Goal: Task Accomplishment & Management: Use online tool/utility

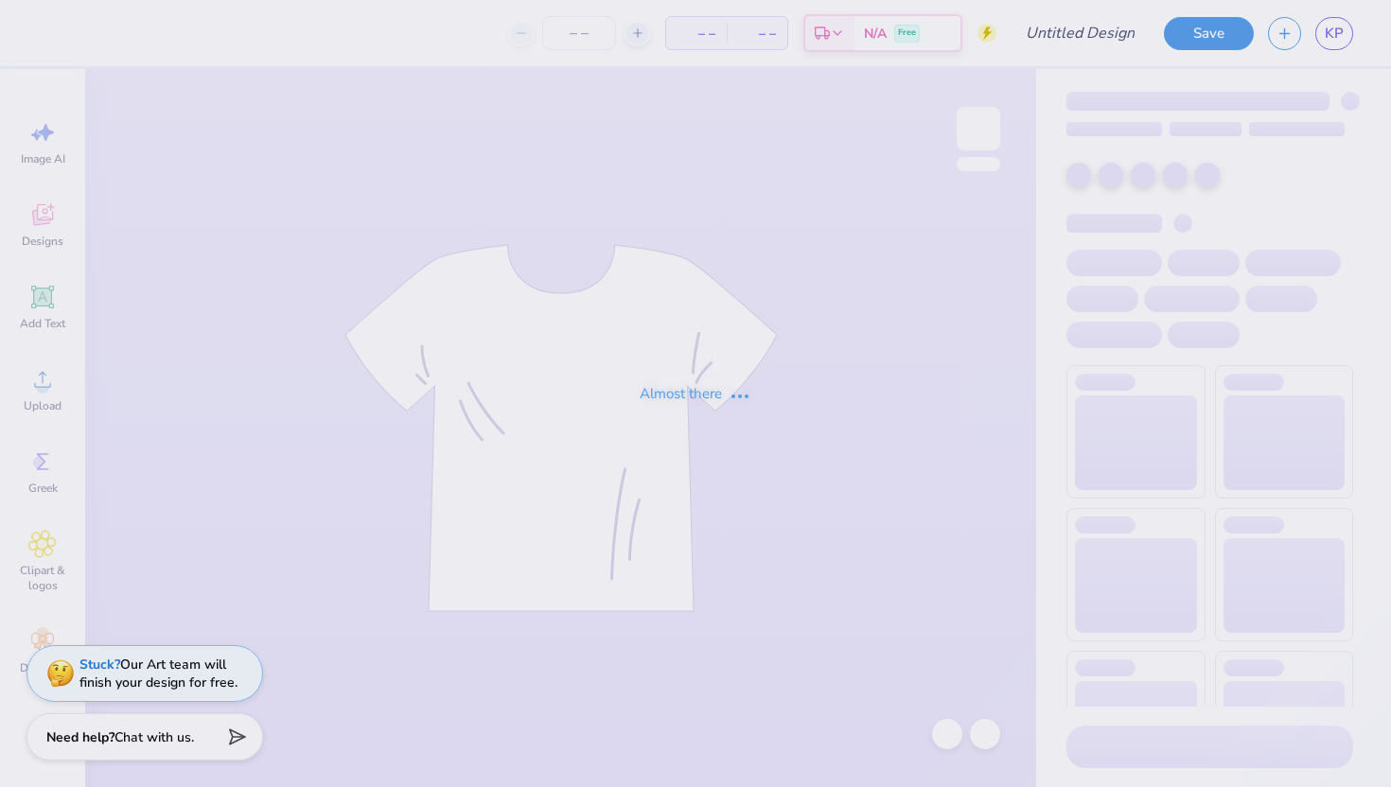
type input "Bobcat"
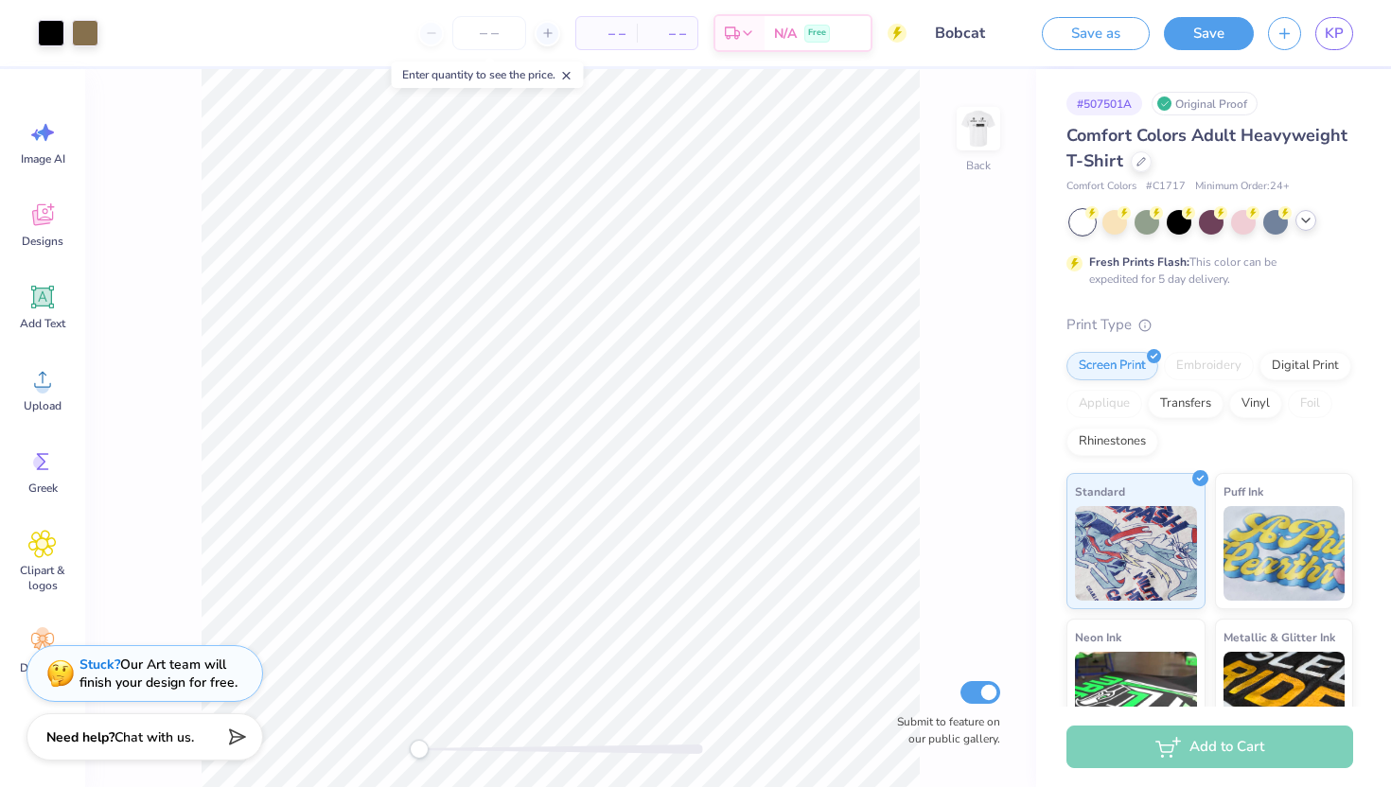
click at [1304, 219] on icon at bounding box center [1305, 220] width 15 height 15
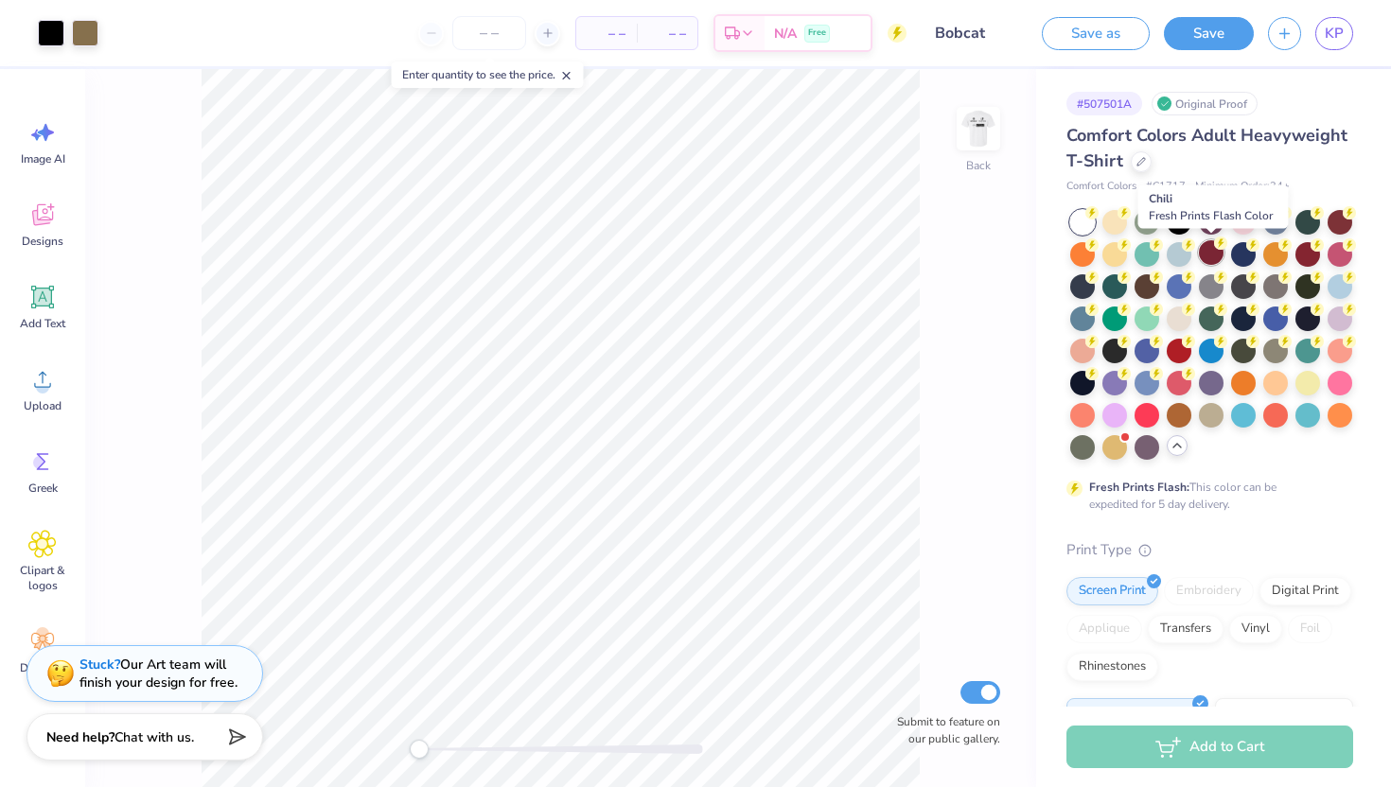
click at [1212, 258] on div at bounding box center [1211, 252] width 25 height 25
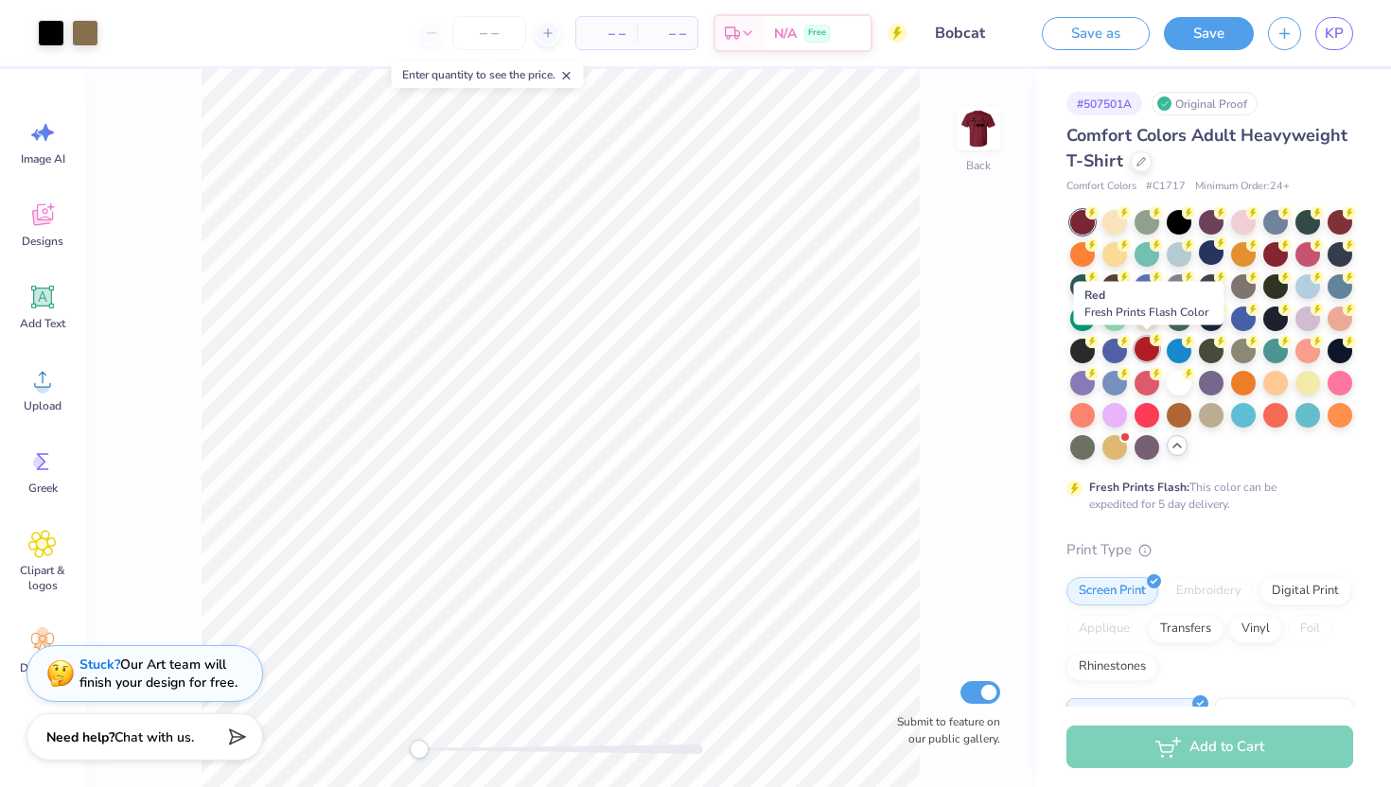
click at [1148, 352] on div at bounding box center [1146, 349] width 25 height 25
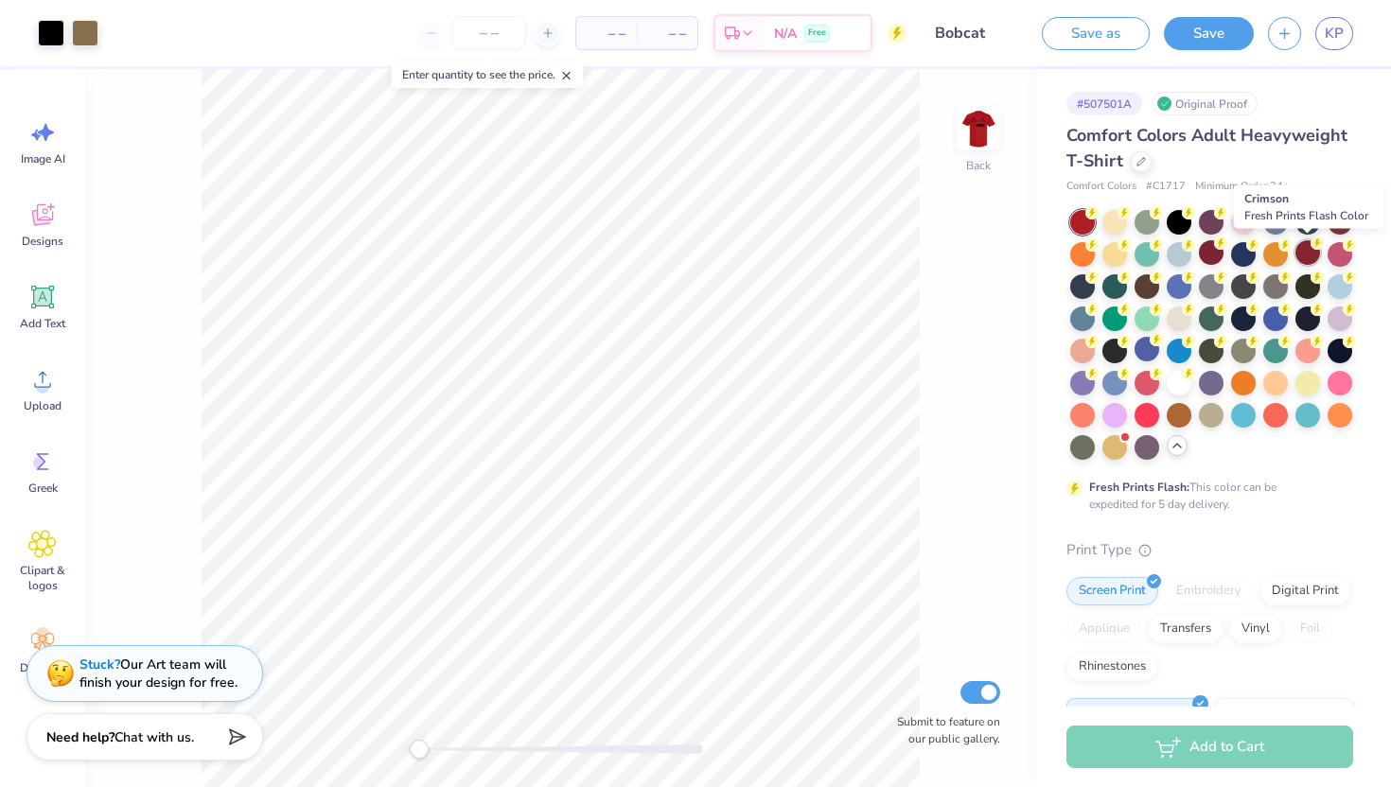
click at [1311, 255] on div at bounding box center [1307, 252] width 25 height 25
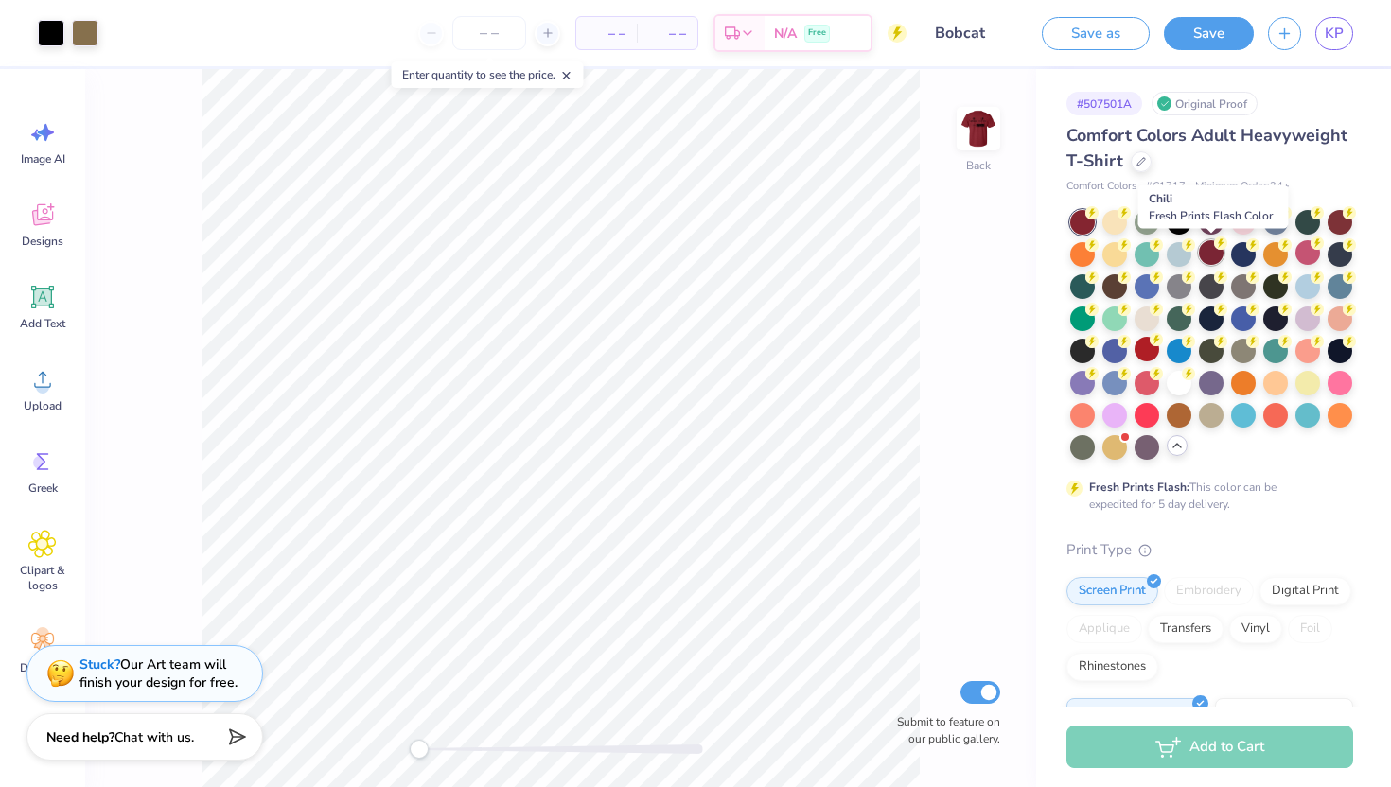
click at [1199, 257] on div at bounding box center [1211, 252] width 25 height 25
click at [1348, 221] on div at bounding box center [1339, 220] width 25 height 25
click at [1278, 248] on icon at bounding box center [1284, 243] width 13 height 13
click at [1207, 252] on div at bounding box center [1211, 252] width 25 height 25
click at [1270, 254] on div at bounding box center [1275, 252] width 25 height 25
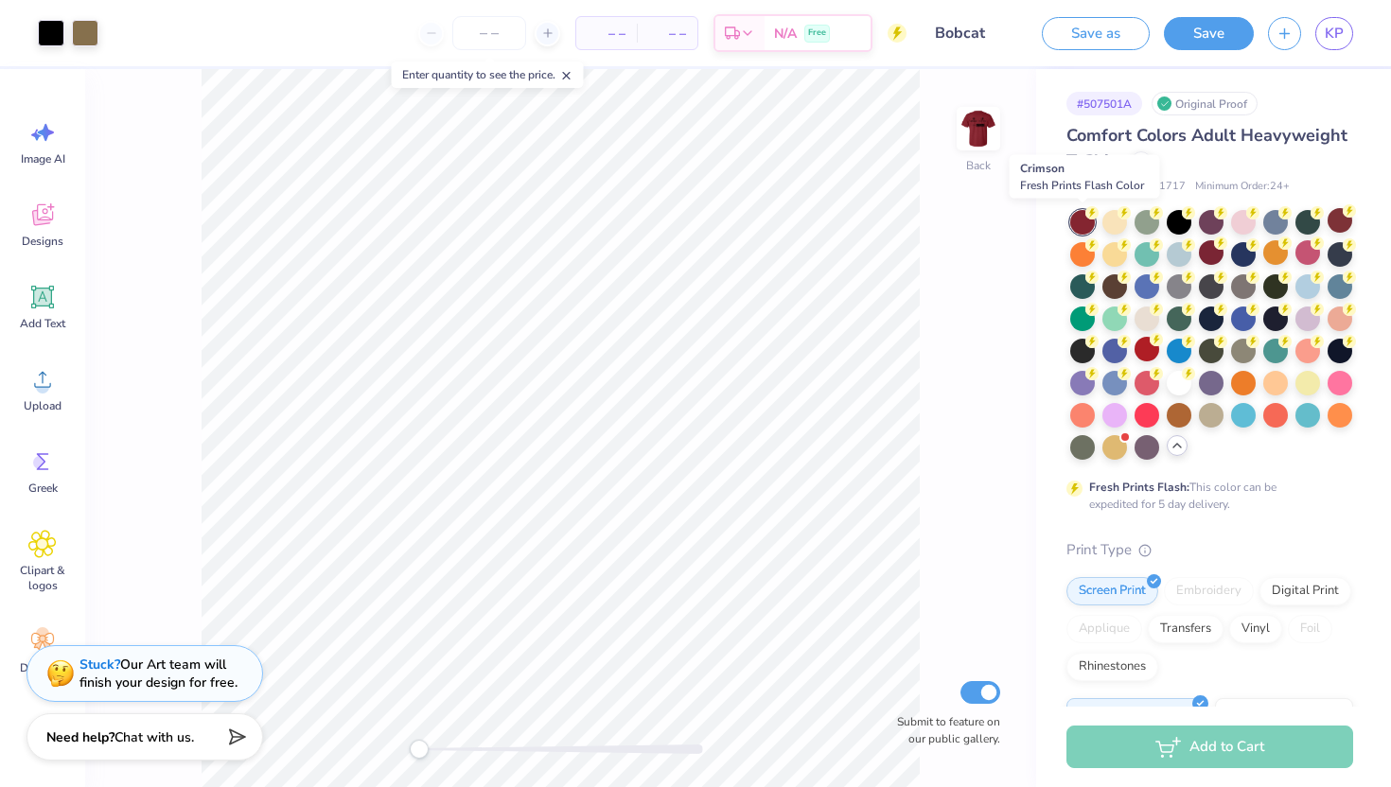
click at [1085, 231] on div at bounding box center [1082, 222] width 25 height 25
click at [1207, 262] on div at bounding box center [1211, 252] width 25 height 25
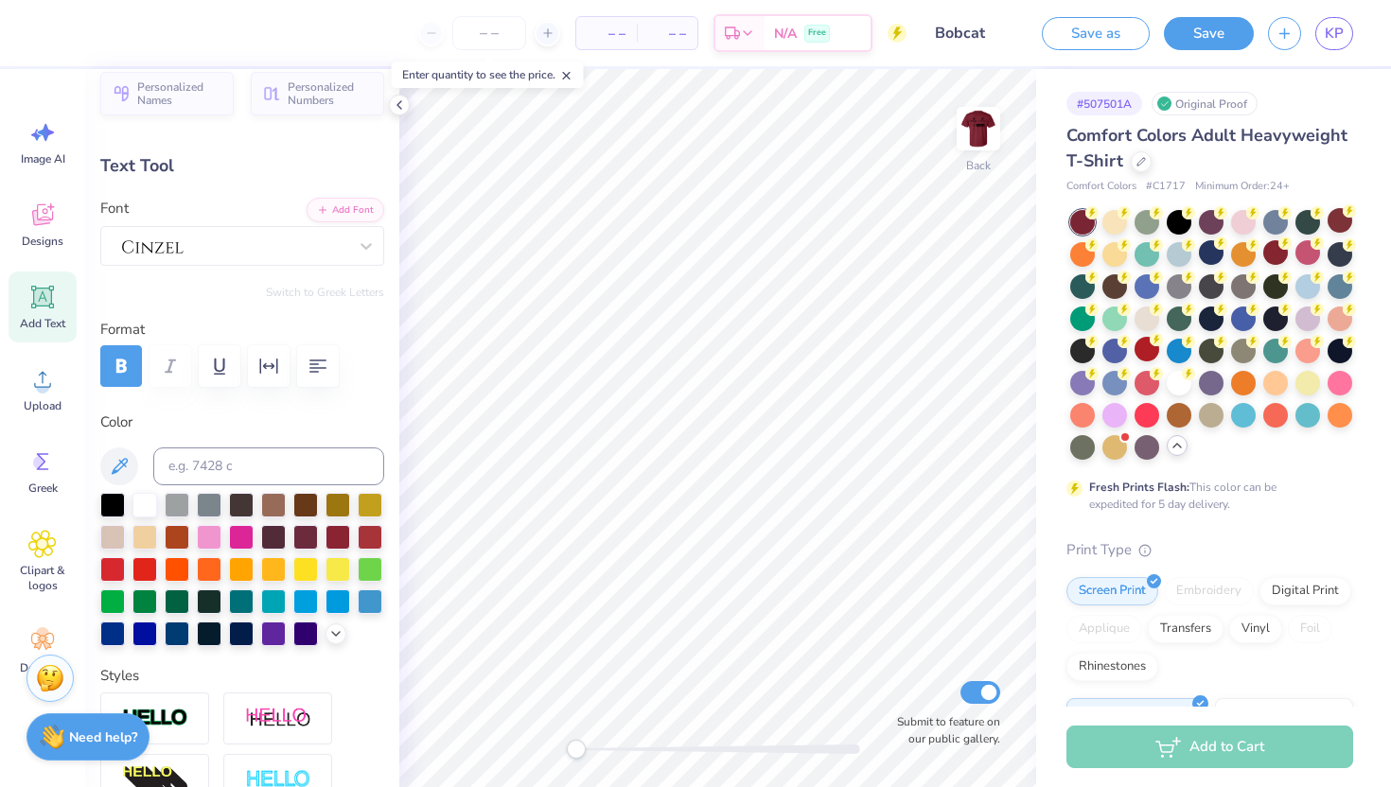
scroll to position [19, 0]
click at [142, 512] on div at bounding box center [144, 504] width 25 height 25
type input "6.55"
type input "0.94"
type input "12.50"
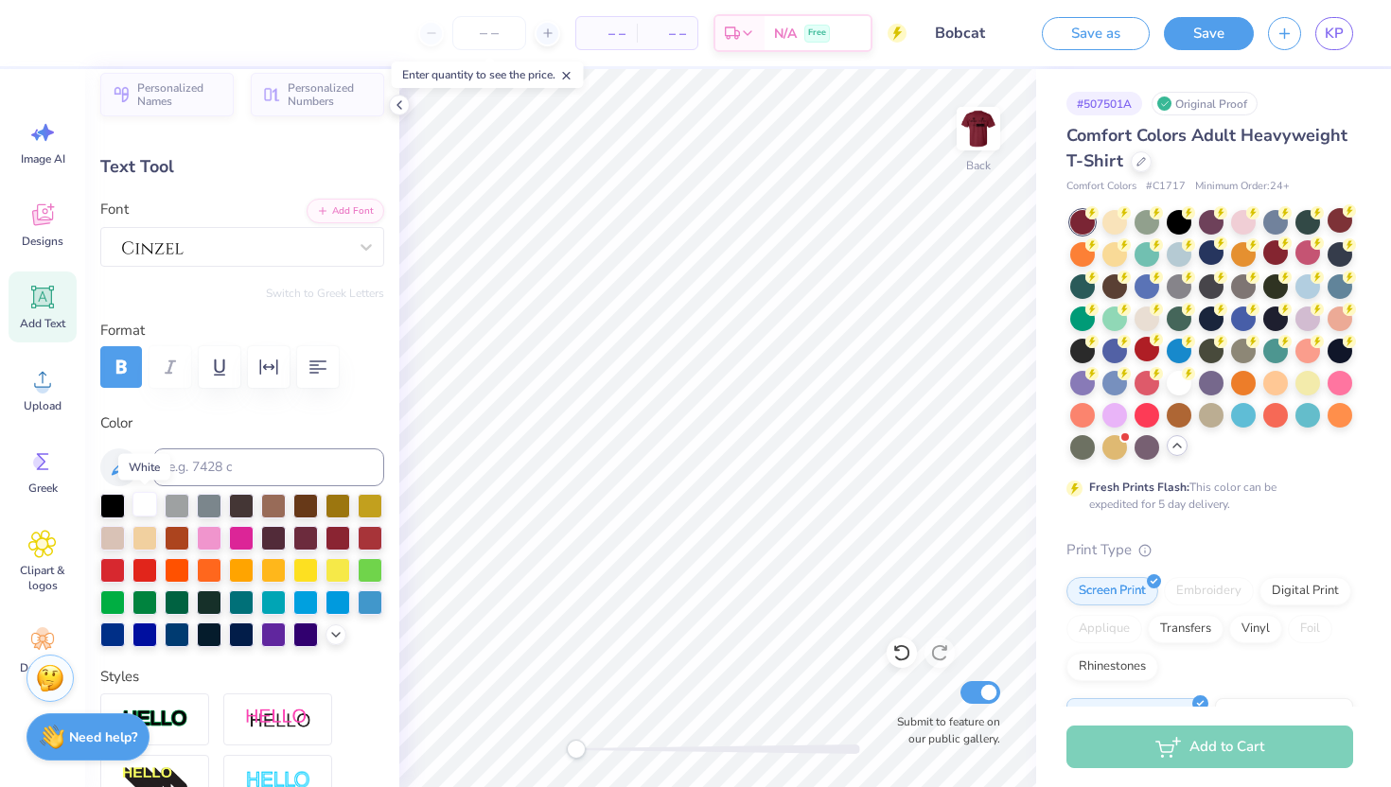
click at [149, 506] on div at bounding box center [144, 504] width 25 height 25
type input "12.21"
type input "3.17"
type input "4.29"
click at [1177, 220] on div at bounding box center [1178, 220] width 25 height 25
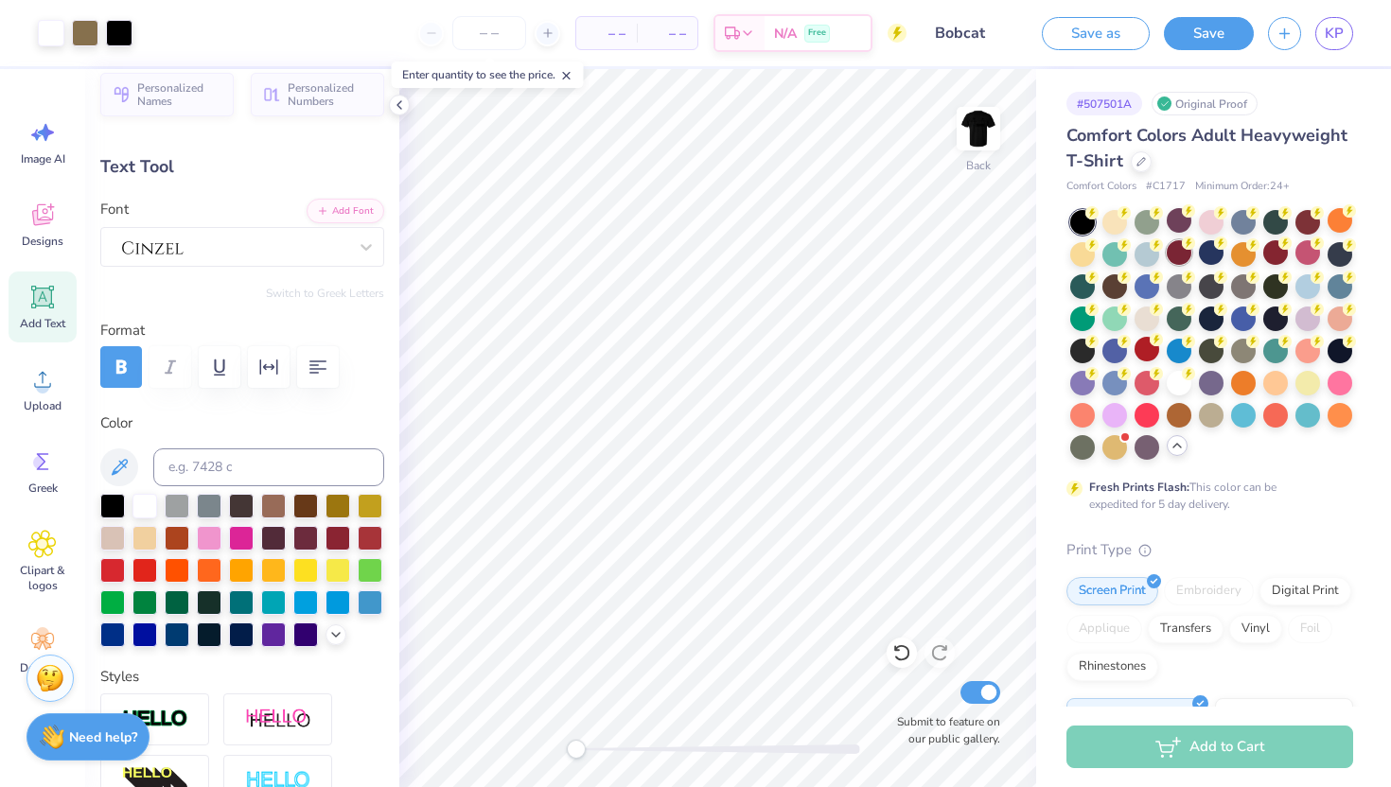
click at [1184, 254] on div at bounding box center [1178, 252] width 25 height 25
click at [1273, 251] on div at bounding box center [1275, 252] width 25 height 25
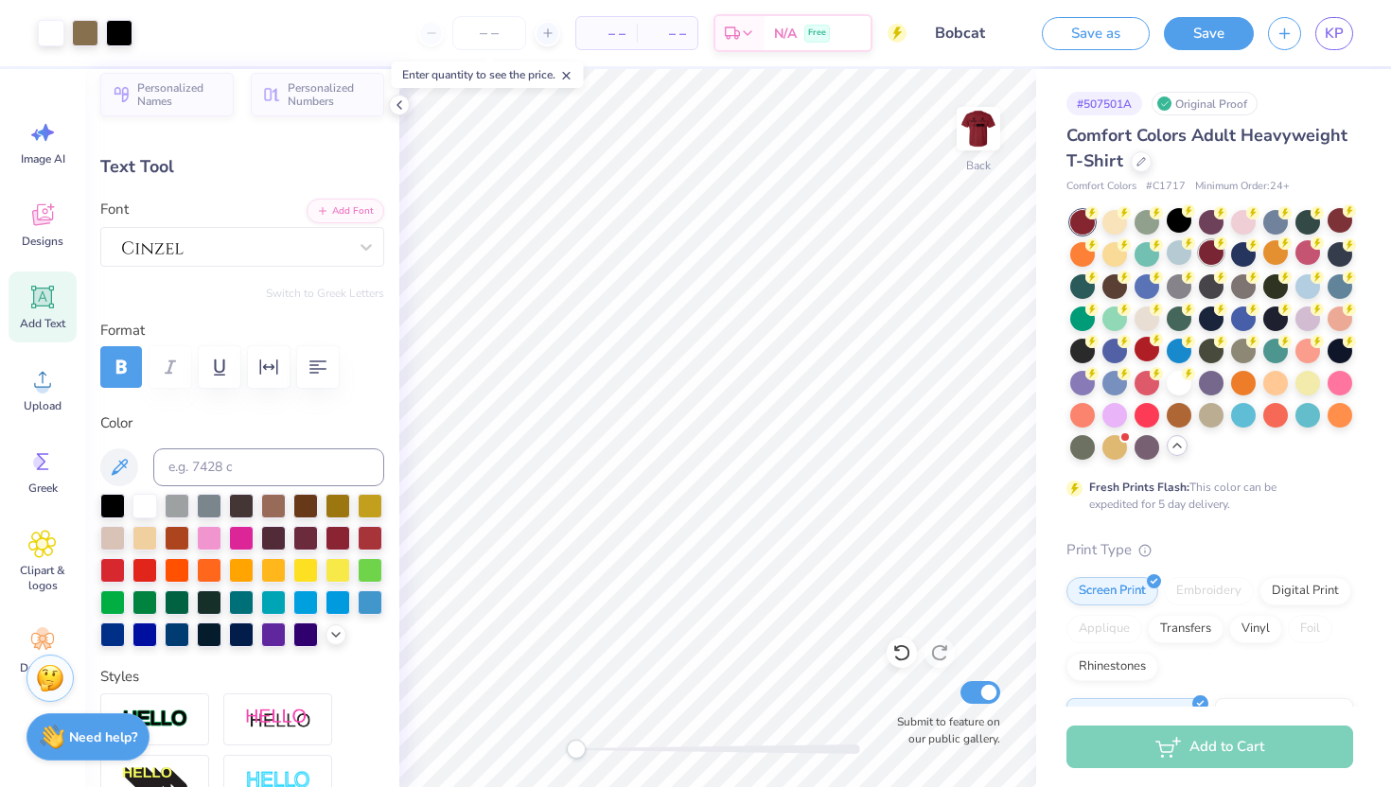
click at [1212, 260] on div at bounding box center [1211, 252] width 25 height 25
click at [53, 219] on icon at bounding box center [42, 215] width 28 height 28
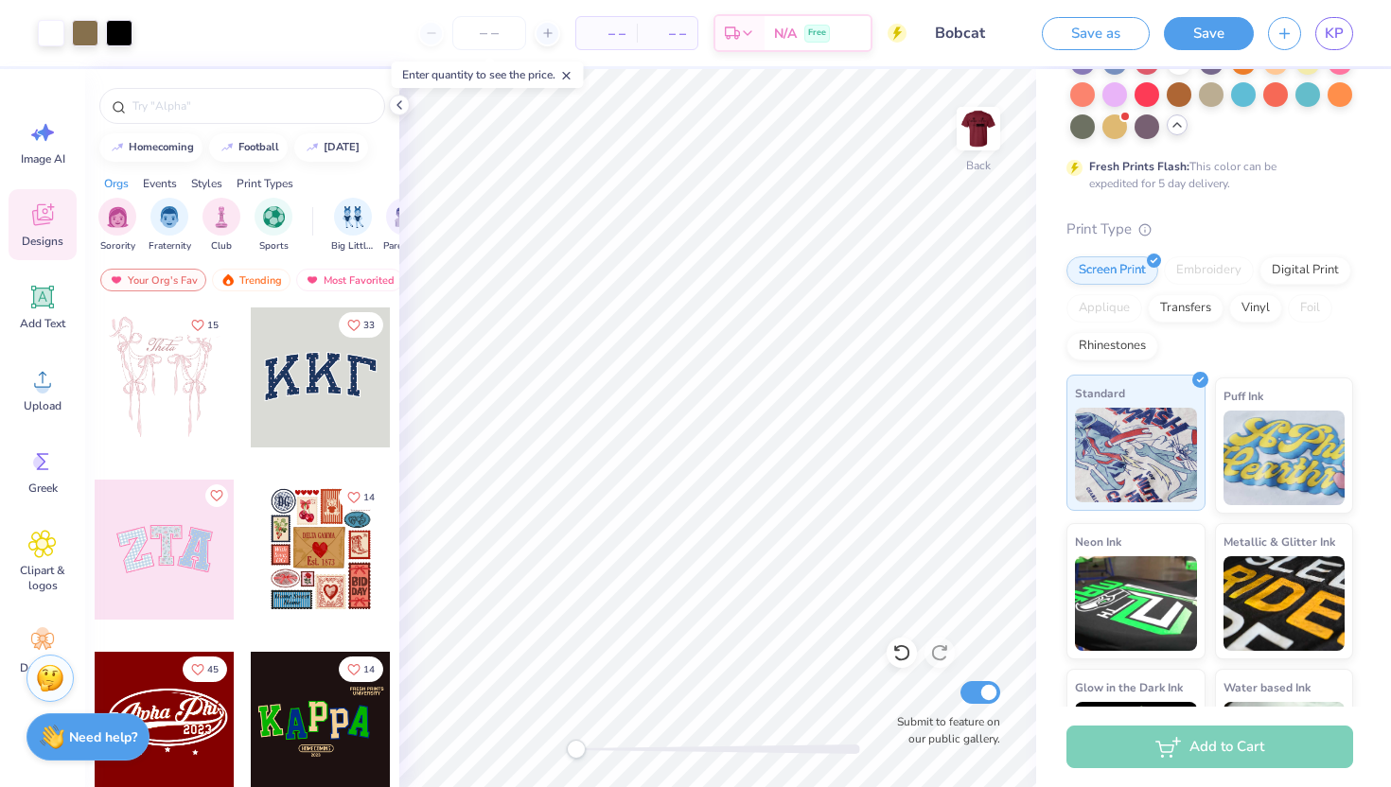
scroll to position [332, 0]
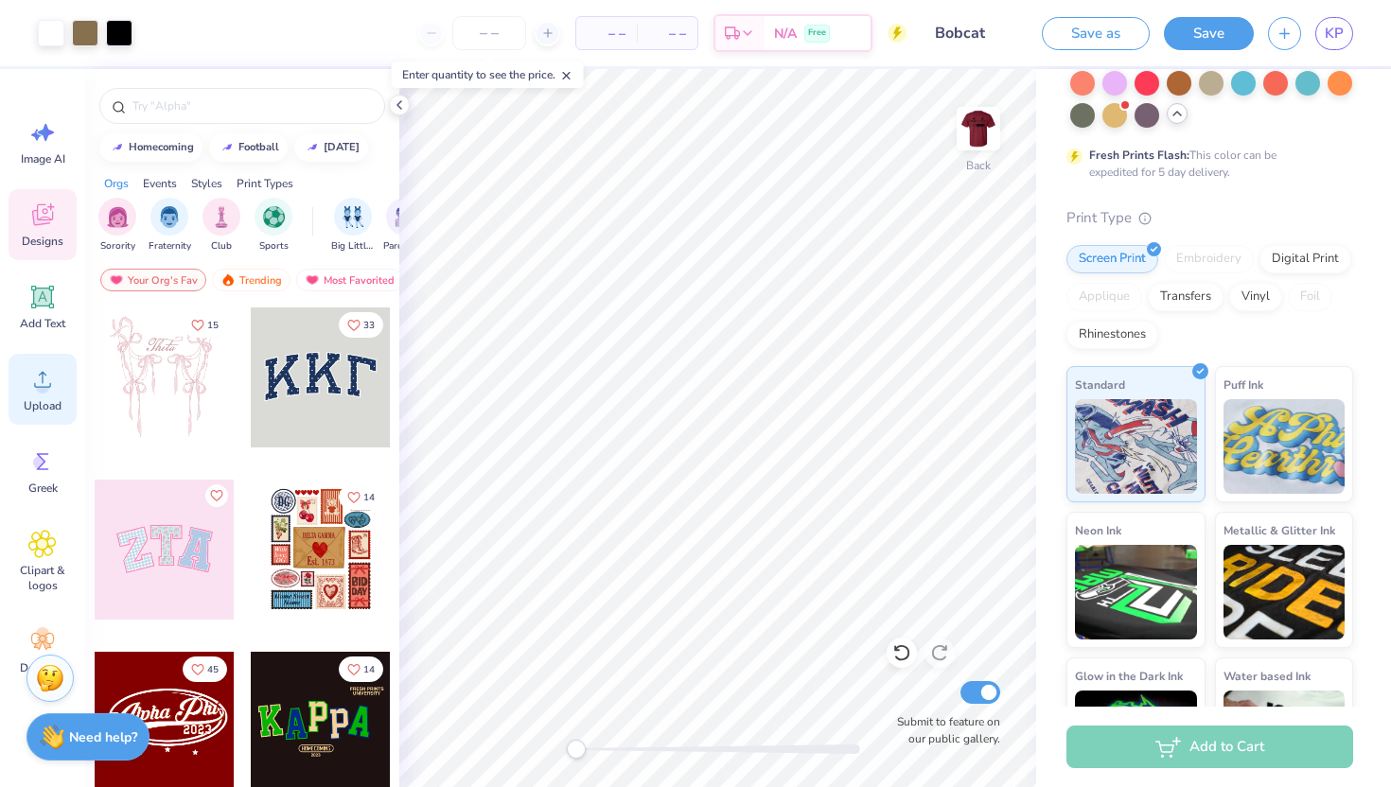
click at [53, 394] on div "Upload" at bounding box center [43, 389] width 68 height 71
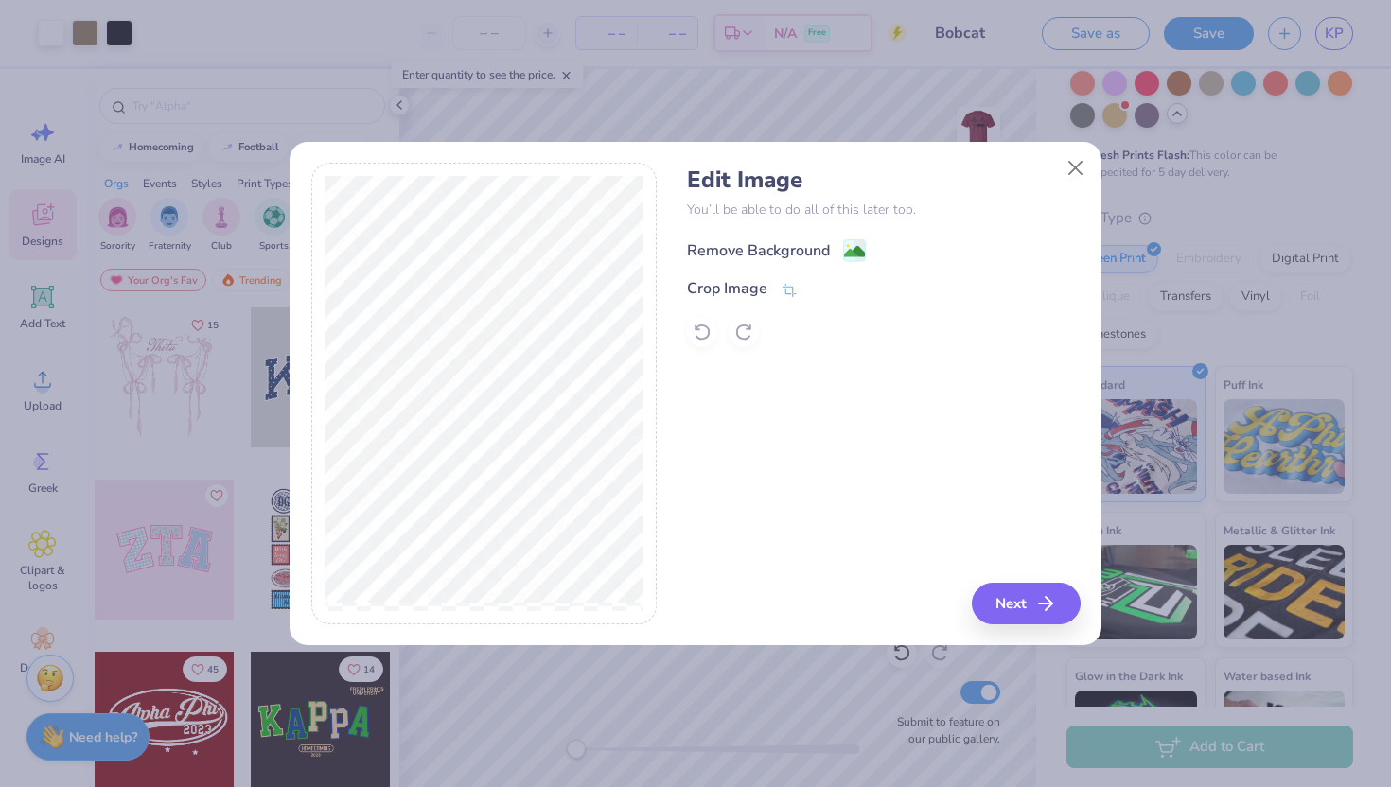
click at [855, 253] on image at bounding box center [854, 251] width 21 height 21
click at [1043, 602] on icon "button" at bounding box center [1051, 603] width 23 height 23
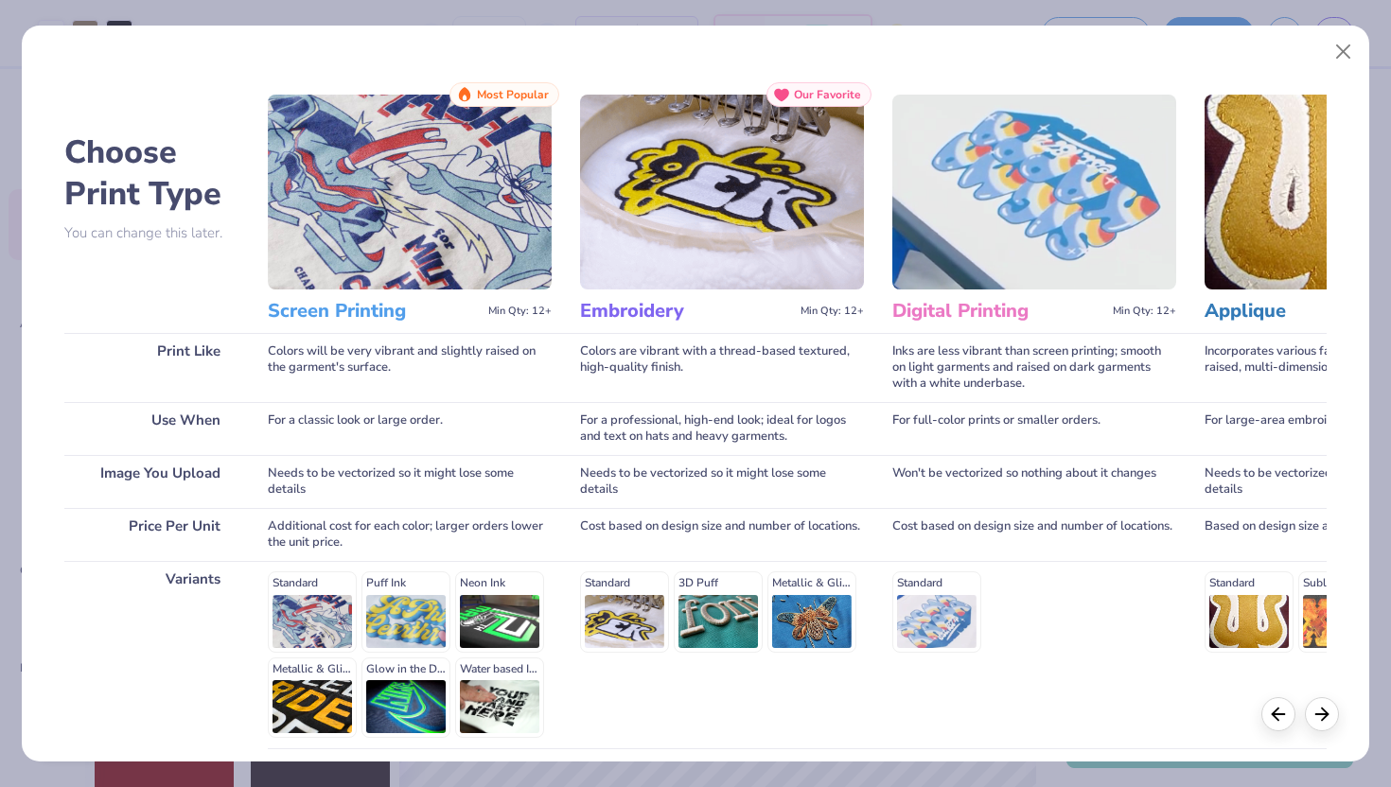
scroll to position [156, 0]
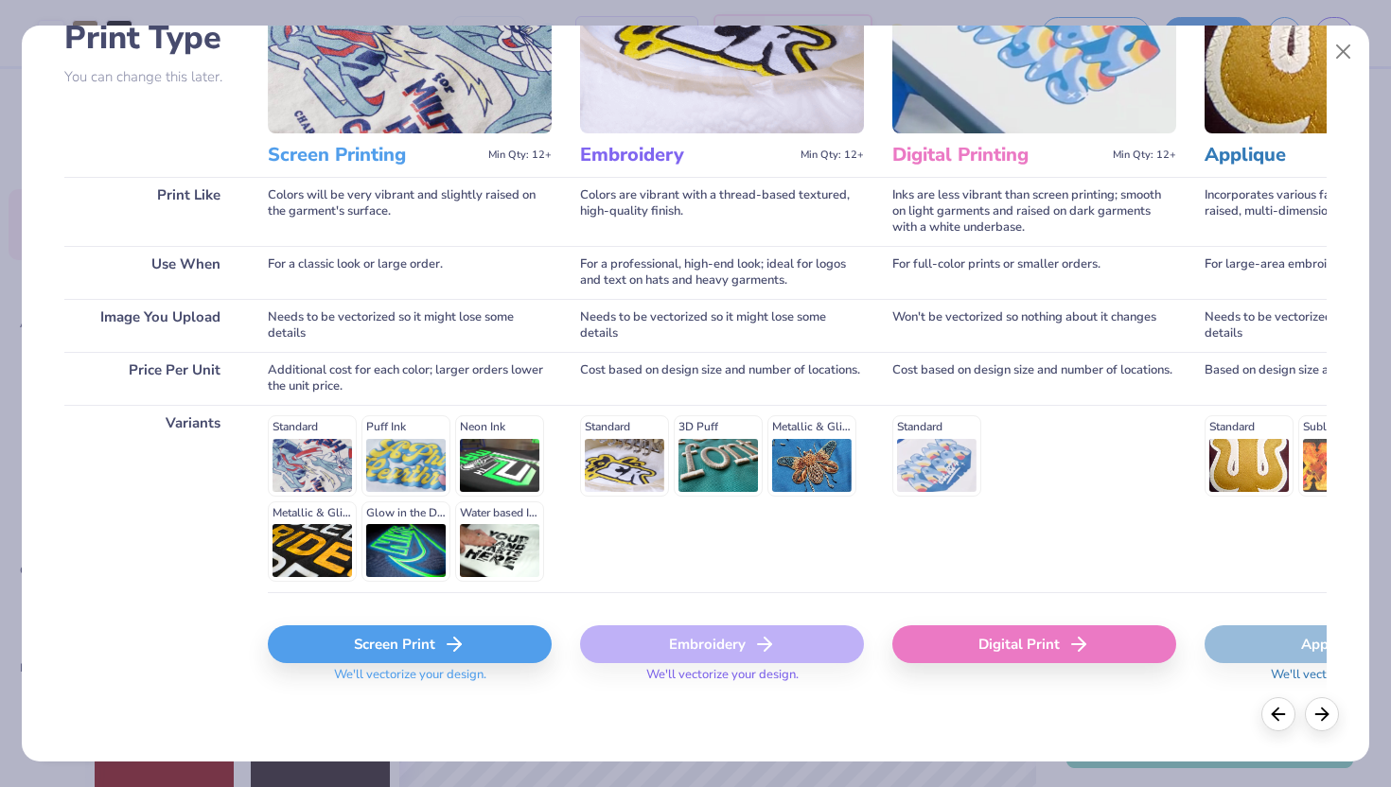
click at [406, 652] on div "Screen Print" at bounding box center [410, 644] width 284 height 38
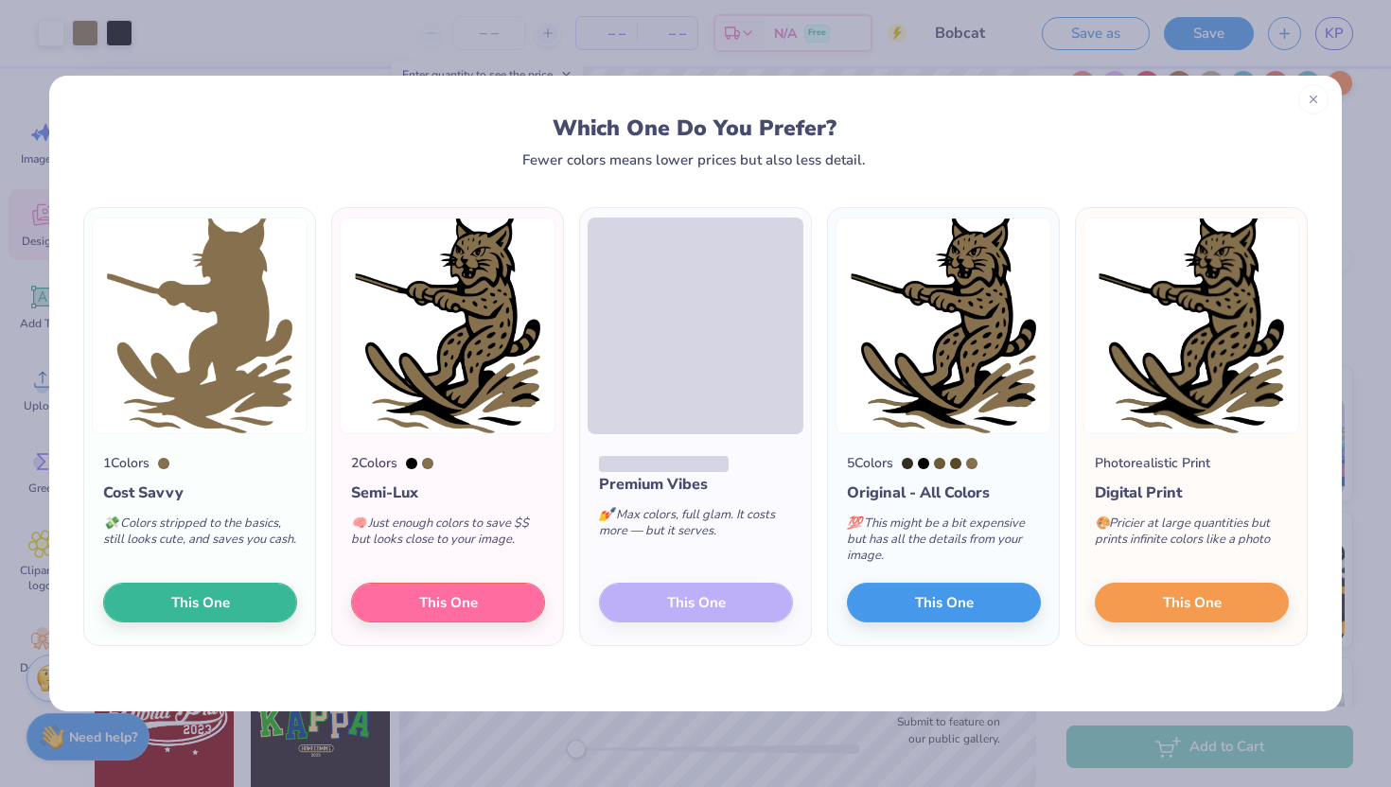
click at [1305, 106] on div at bounding box center [1313, 99] width 30 height 30
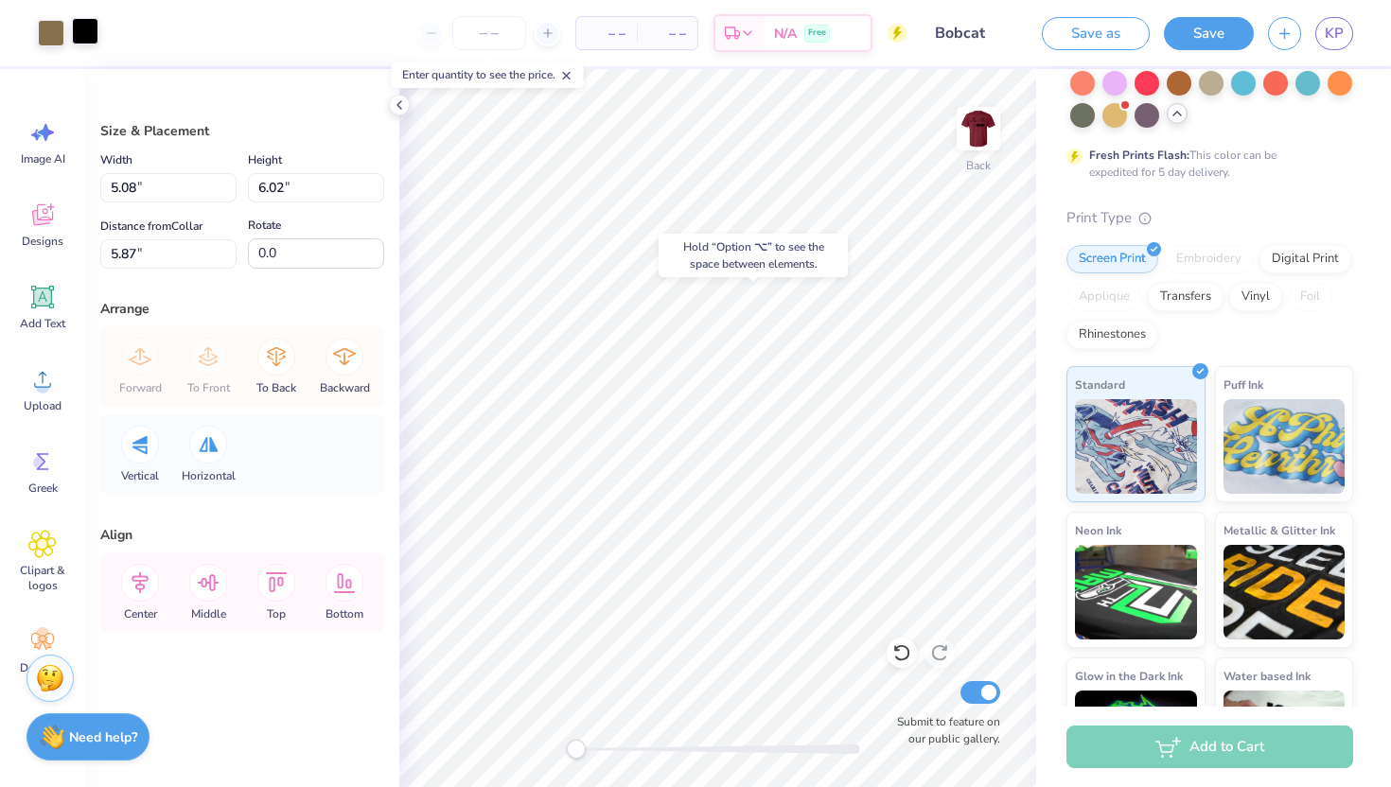
click at [91, 35] on div at bounding box center [85, 31] width 26 height 26
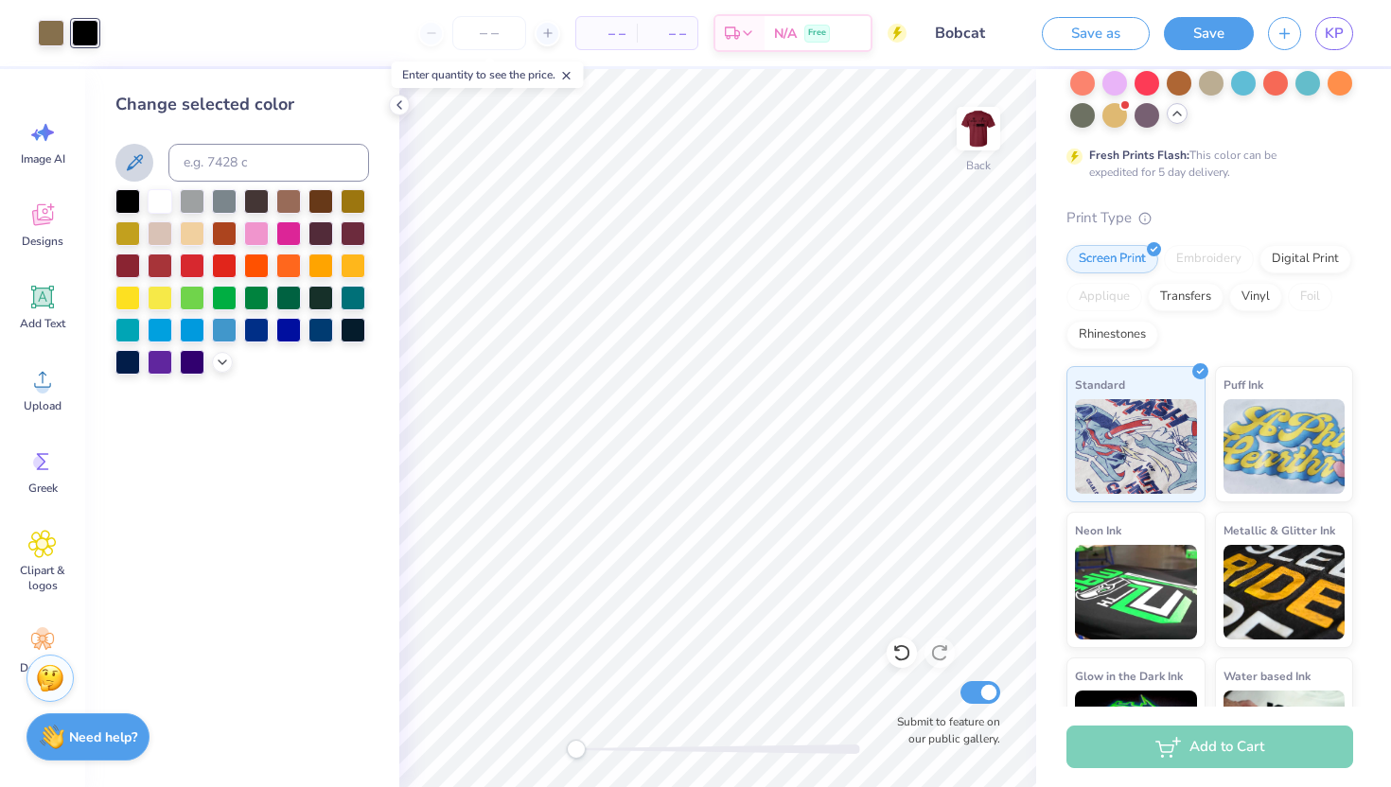
click at [146, 158] on button at bounding box center [134, 163] width 38 height 38
click at [123, 258] on div at bounding box center [127, 264] width 25 height 25
click at [336, 237] on div at bounding box center [242, 281] width 254 height 185
click at [341, 237] on div at bounding box center [353, 231] width 25 height 25
click at [349, 234] on div at bounding box center [353, 231] width 25 height 25
